Goal: Information Seeking & Learning: Learn about a topic

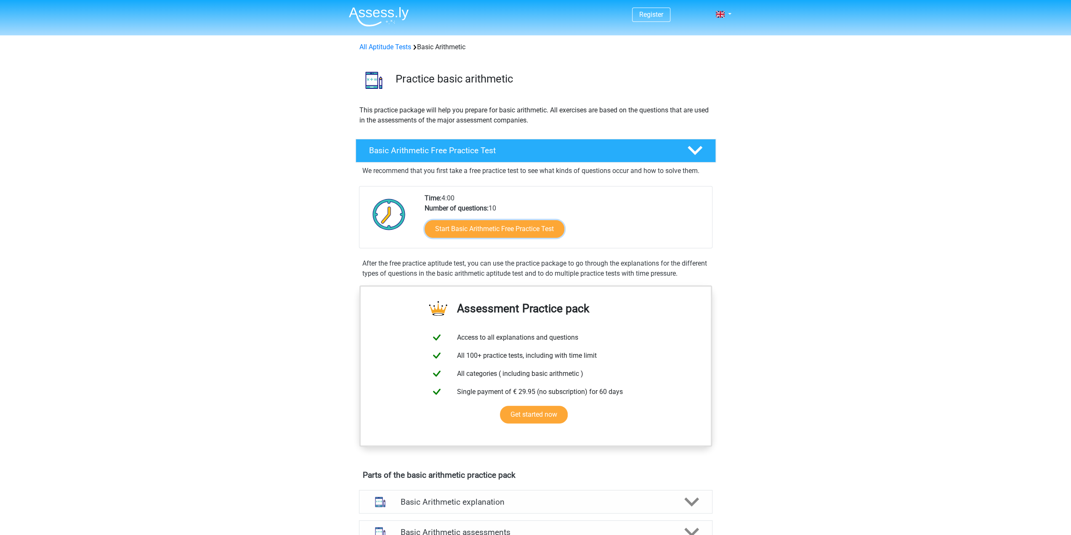
click at [547, 229] on link "Start Basic Arithmetic Free Practice Test" at bounding box center [495, 229] width 140 height 18
